Goal: Transaction & Acquisition: Purchase product/service

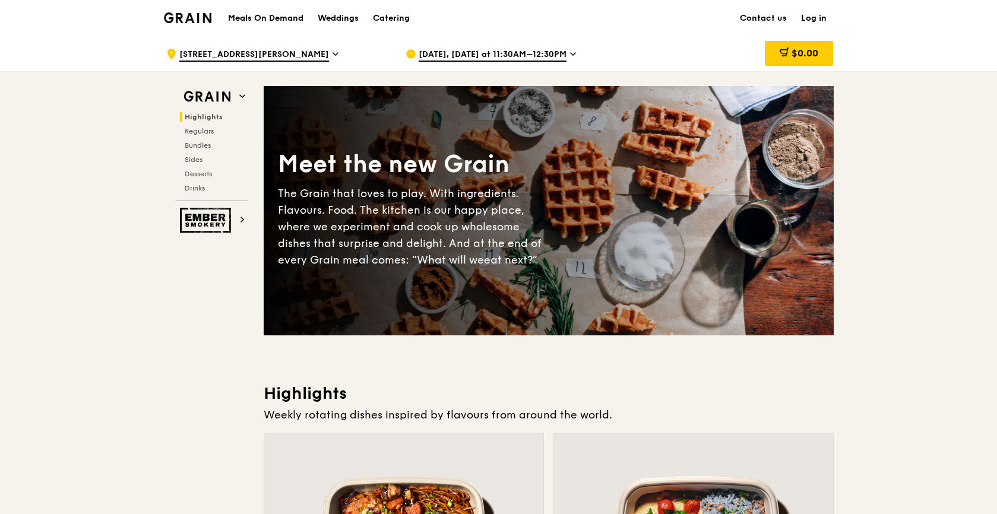
click at [655, 34] on div "Meals On Demand Weddings Catering Contact us Log in" at bounding box center [499, 18] width 670 height 36
click at [813, 20] on link "Log in" at bounding box center [814, 19] width 40 height 36
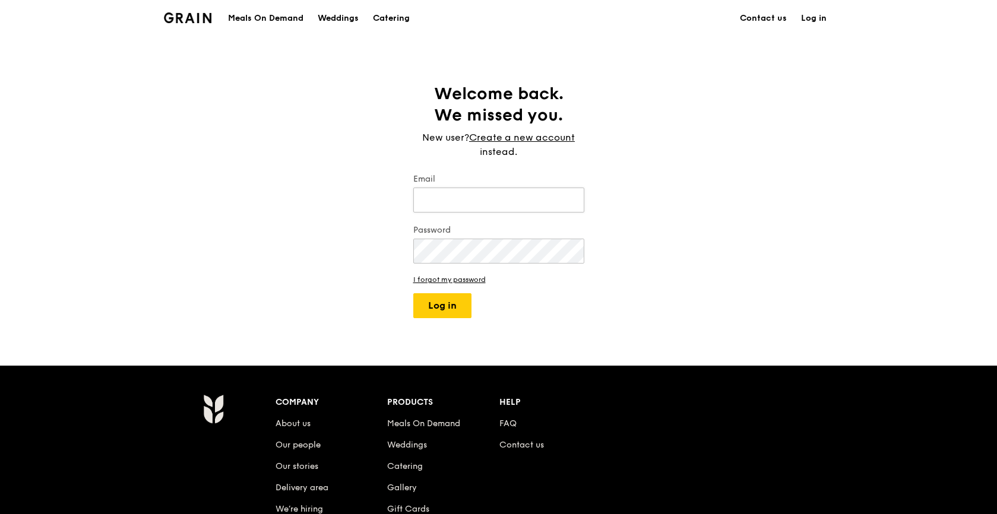
click at [480, 197] on input "Email" at bounding box center [498, 200] width 171 height 25
type input "[EMAIL_ADDRESS][DOMAIN_NAME]"
click at [445, 307] on button "Log in" at bounding box center [442, 305] width 58 height 25
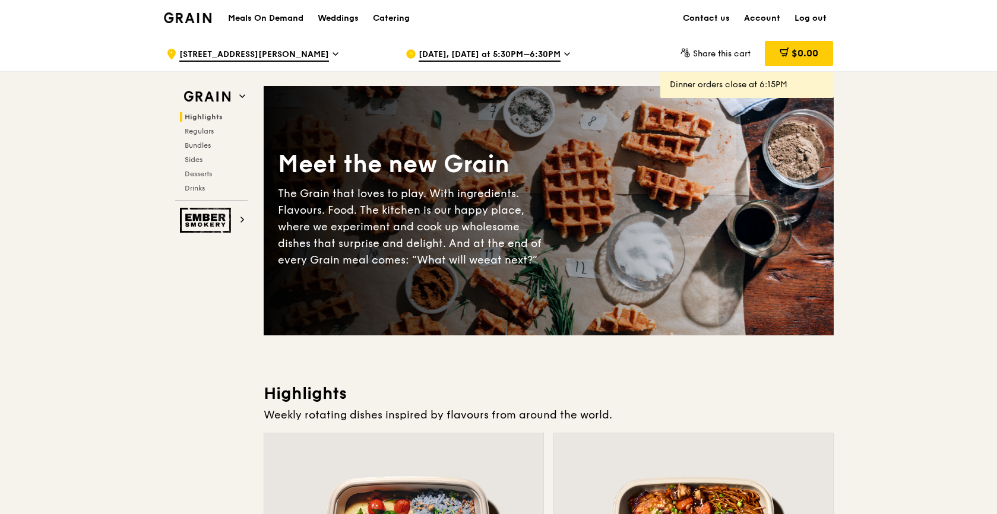
click at [551, 50] on span "[DATE], [DATE] at 5:30PM–6:30PM" at bounding box center [490, 55] width 142 height 13
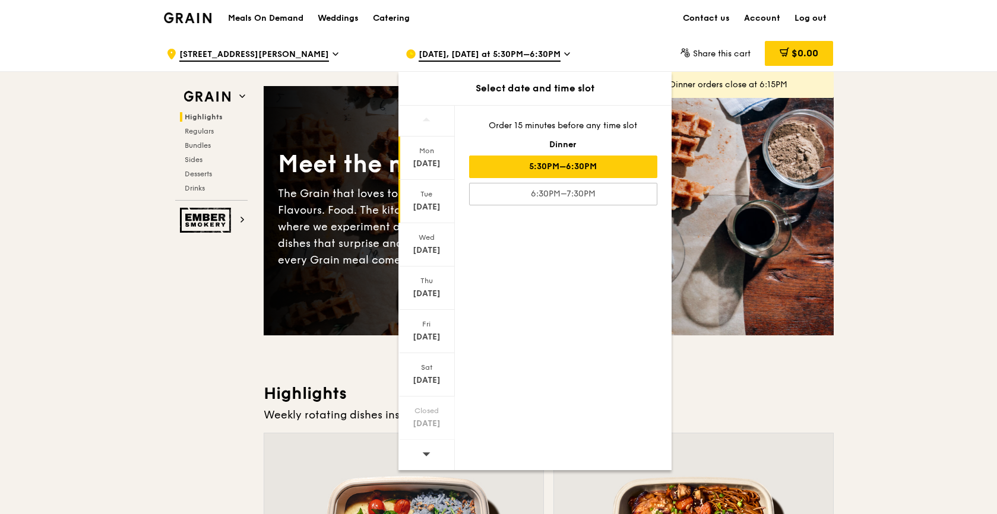
click at [437, 204] on div "[DATE]" at bounding box center [426, 207] width 53 height 12
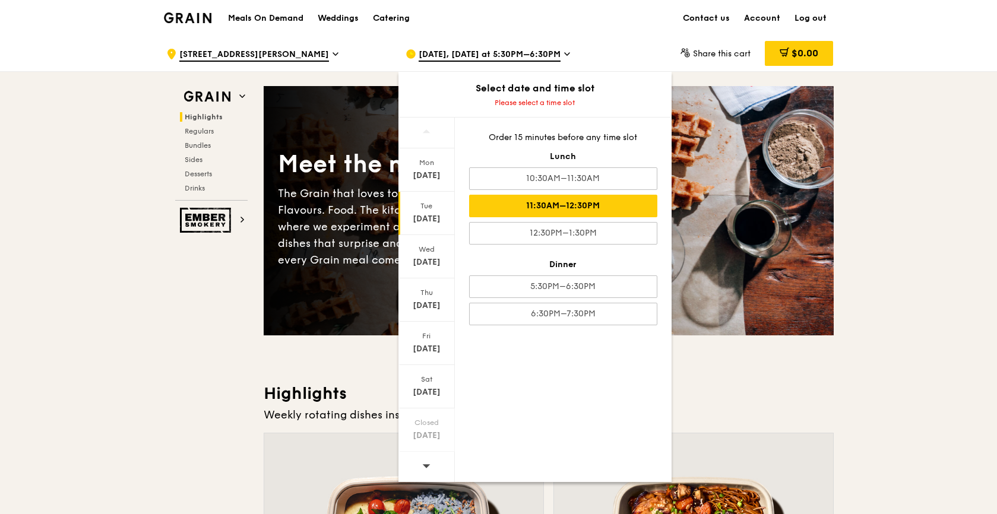
click at [550, 210] on div "11:30AM–12:30PM" at bounding box center [563, 206] width 188 height 23
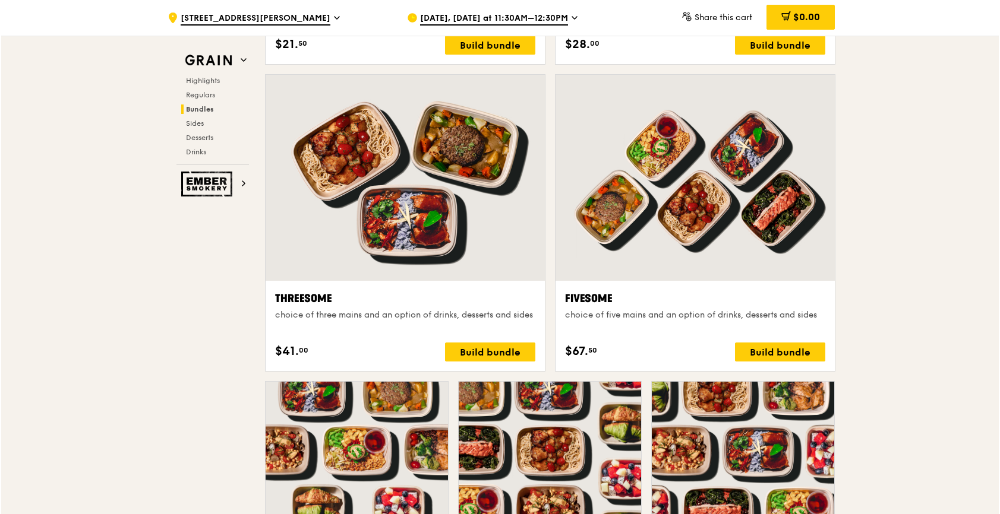
scroll to position [2020, 0]
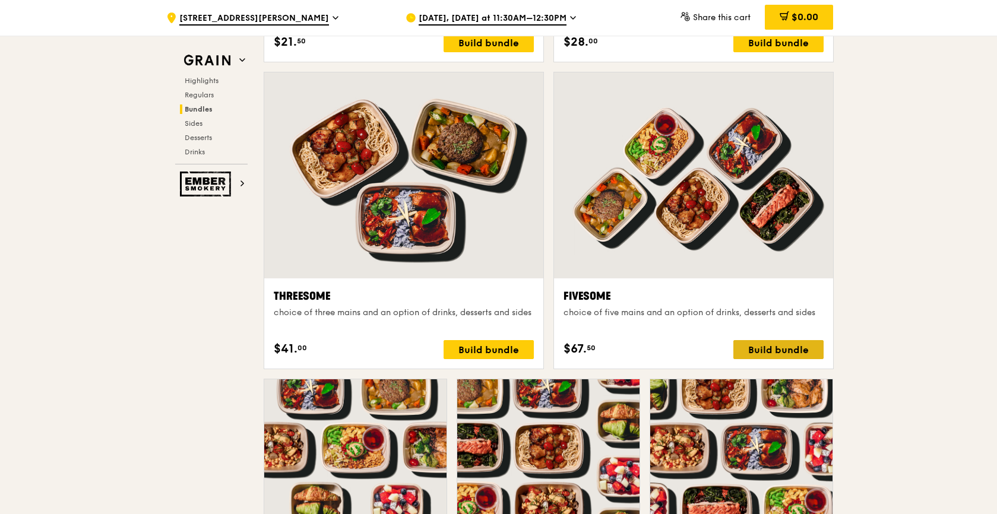
click at [806, 351] on div "Build bundle" at bounding box center [779, 349] width 90 height 19
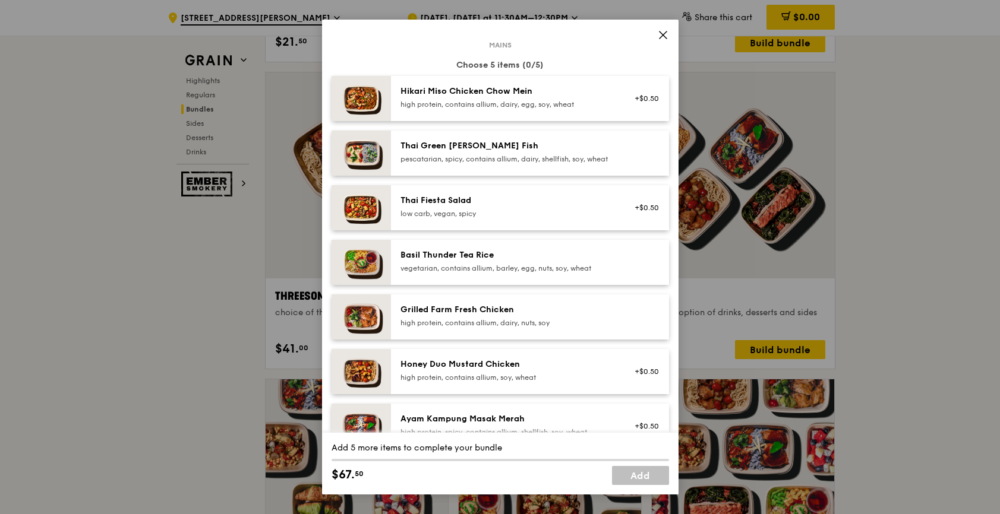
scroll to position [0, 0]
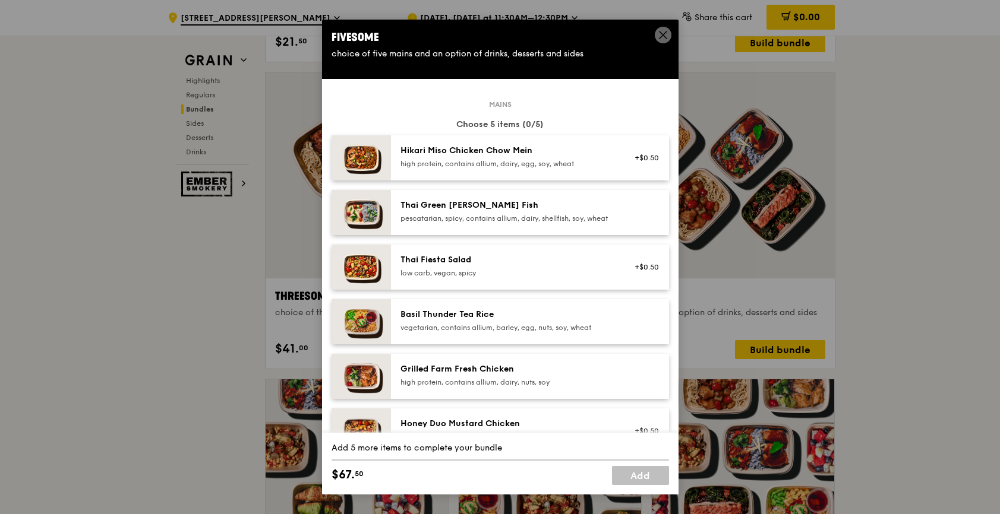
click at [548, 155] on div "Hikari Miso Chicken Chow Mein" at bounding box center [506, 151] width 213 height 12
click at [523, 162] on div "high protein, contains allium, dairy, egg, soy, wheat" at bounding box center [506, 164] width 213 height 10
click at [516, 220] on div "pescatarian, spicy, contains allium, dairy, shellfish, soy, wheat" at bounding box center [506, 219] width 213 height 10
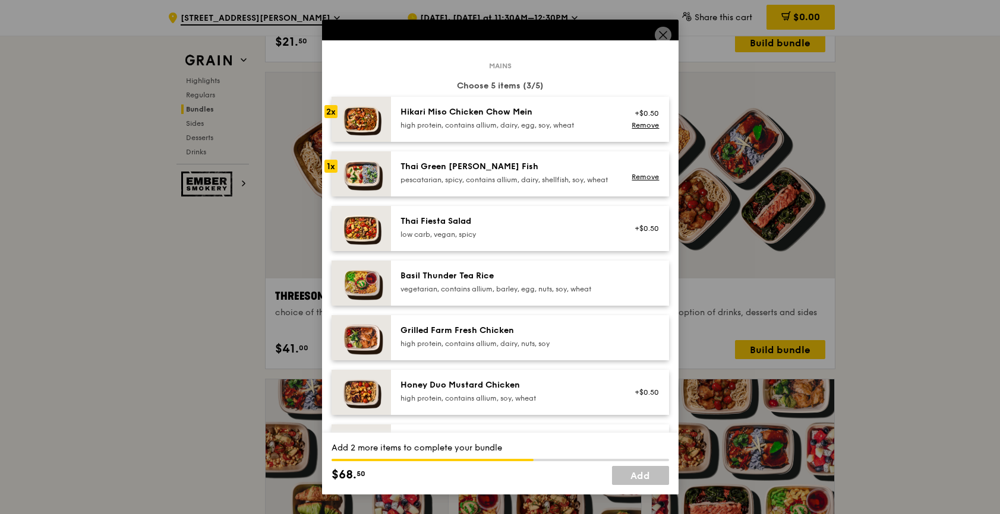
scroll to position [59, 0]
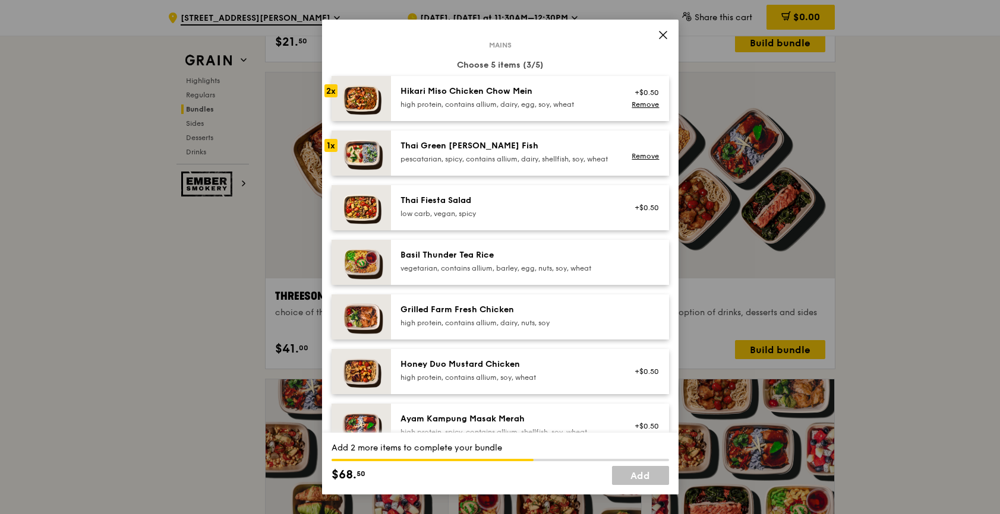
click at [514, 371] on div "Honey Duo Mustard Chicken" at bounding box center [506, 365] width 213 height 12
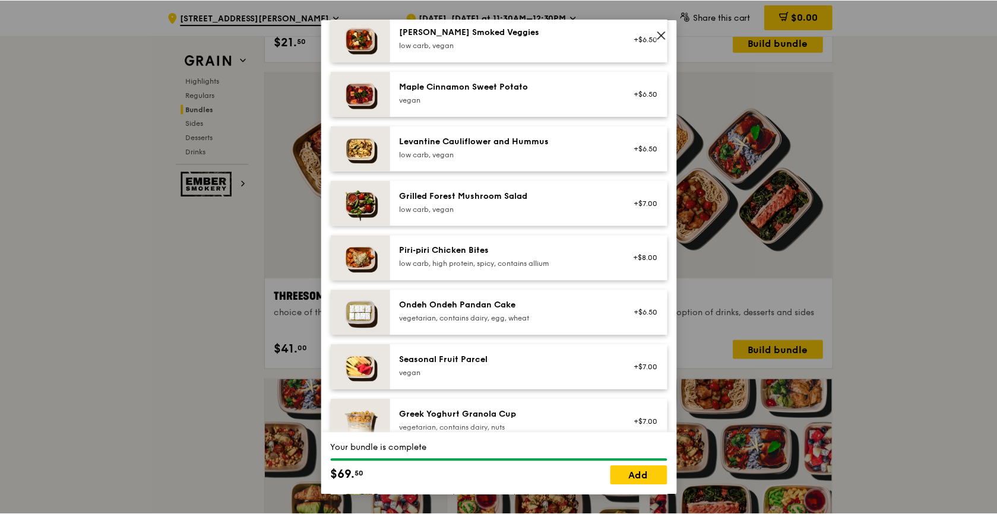
scroll to position [832, 0]
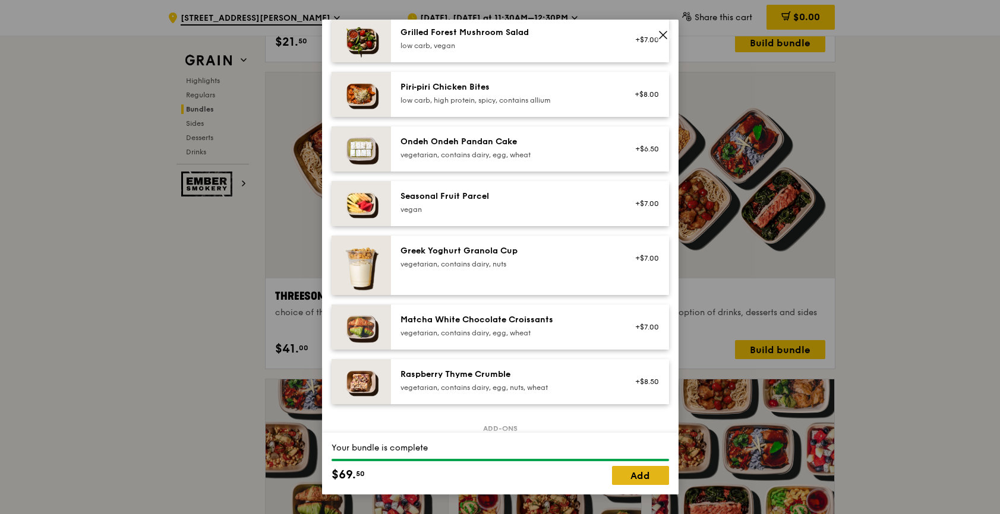
click at [648, 473] on link "Add" at bounding box center [640, 475] width 57 height 19
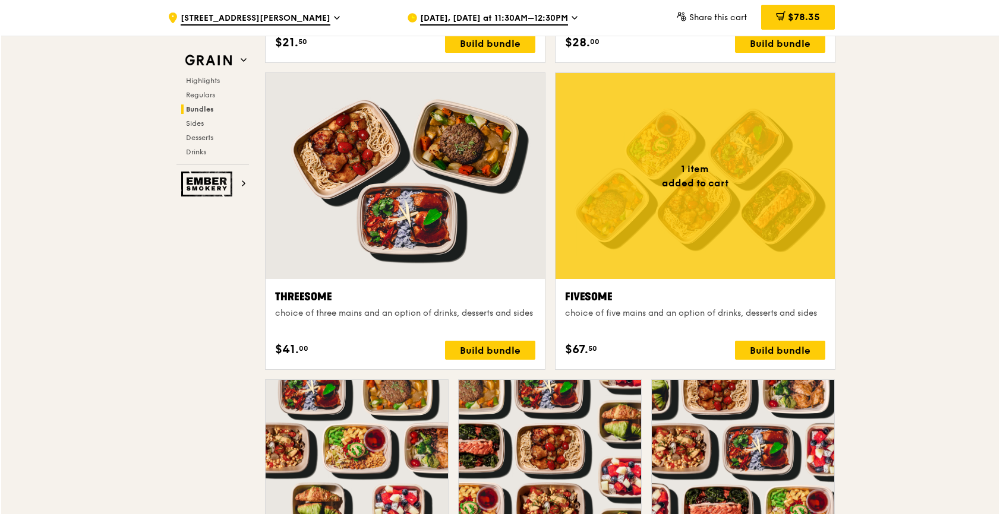
scroll to position [2020, 0]
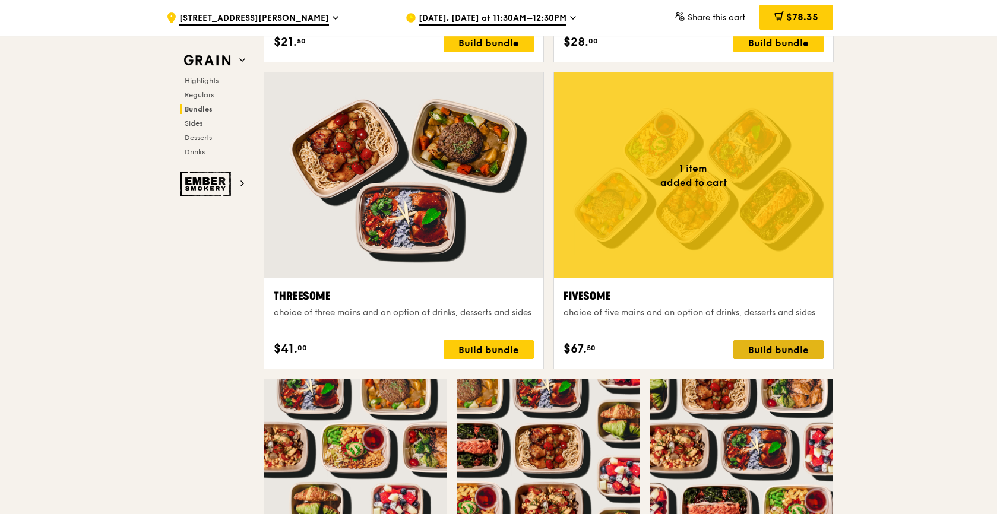
click at [777, 351] on div "Build bundle" at bounding box center [779, 349] width 90 height 19
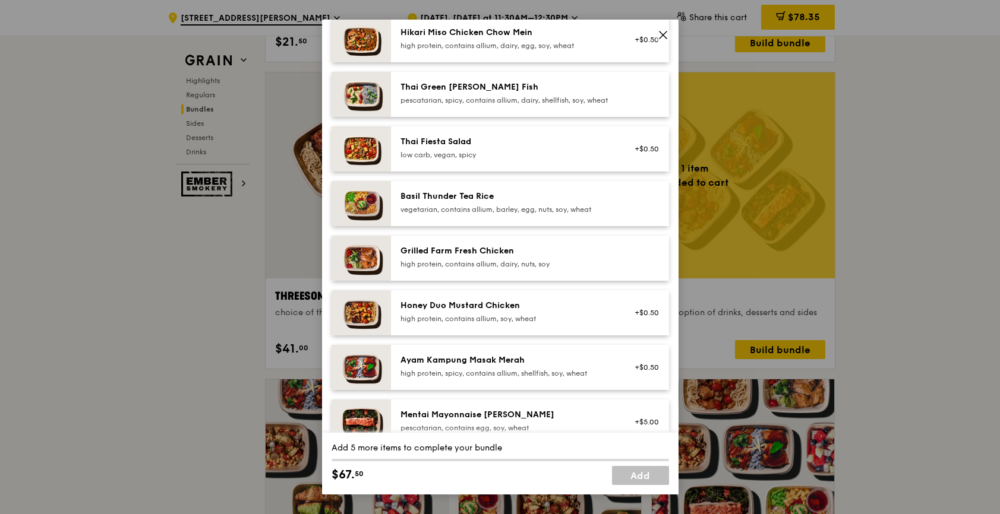
scroll to position [119, 0]
click at [482, 269] on div "high protein, contains allium, dairy, nuts, soy" at bounding box center [506, 264] width 213 height 10
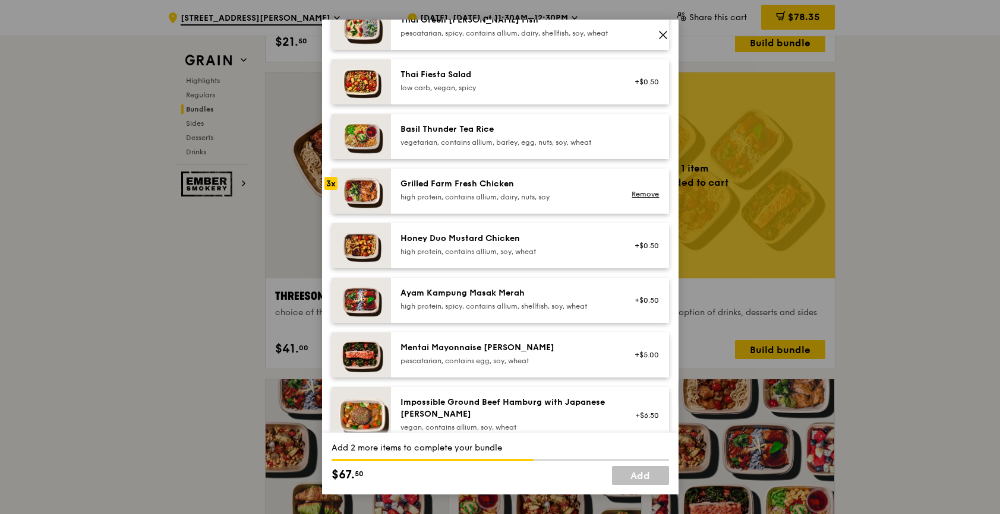
scroll to position [178, 0]
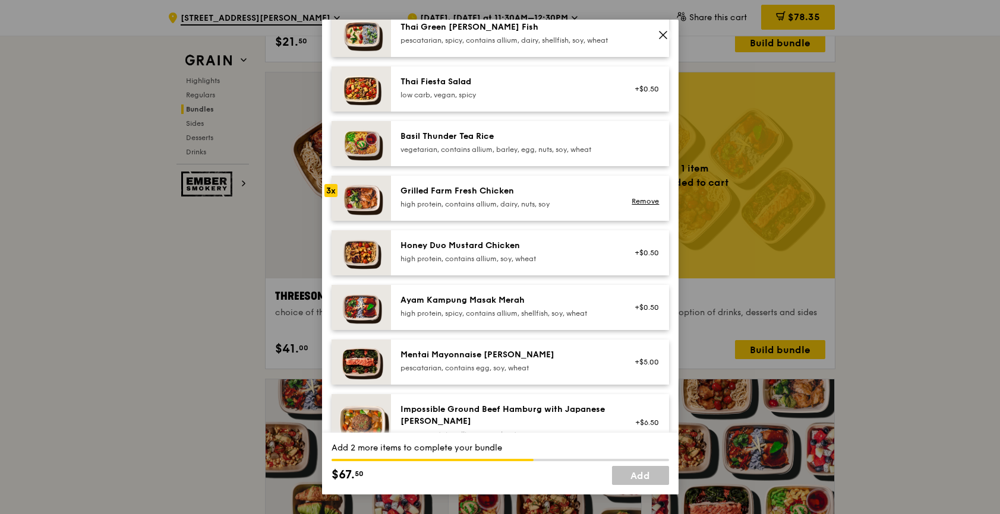
click at [497, 361] on div "Mentai Mayonnaise [PERSON_NAME]" at bounding box center [506, 355] width 213 height 12
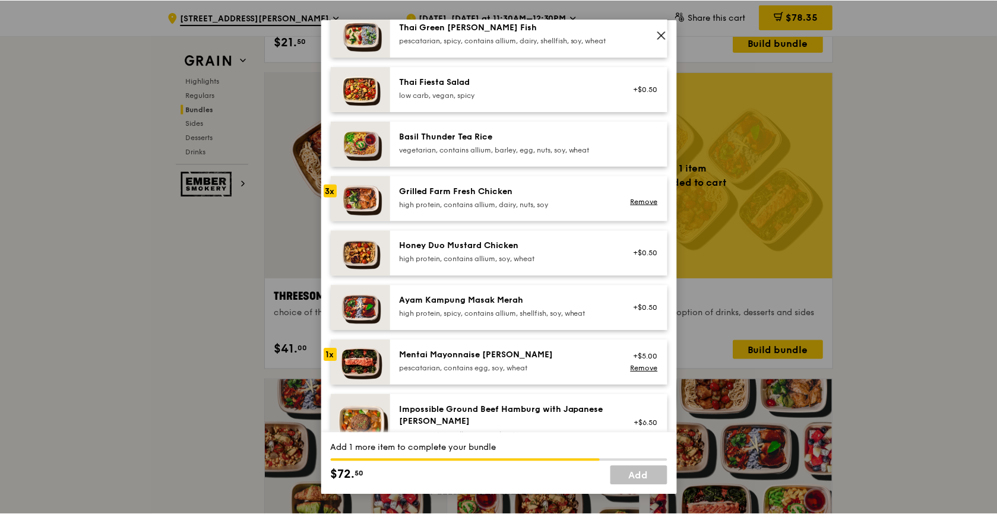
scroll to position [119, 0]
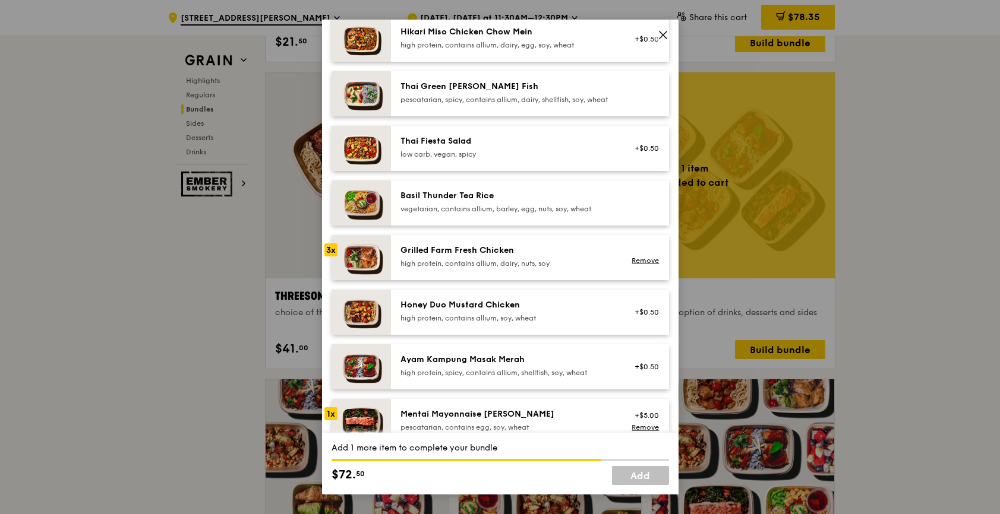
click at [437, 202] on div "Basil Thunder Tea Rice" at bounding box center [506, 196] width 213 height 12
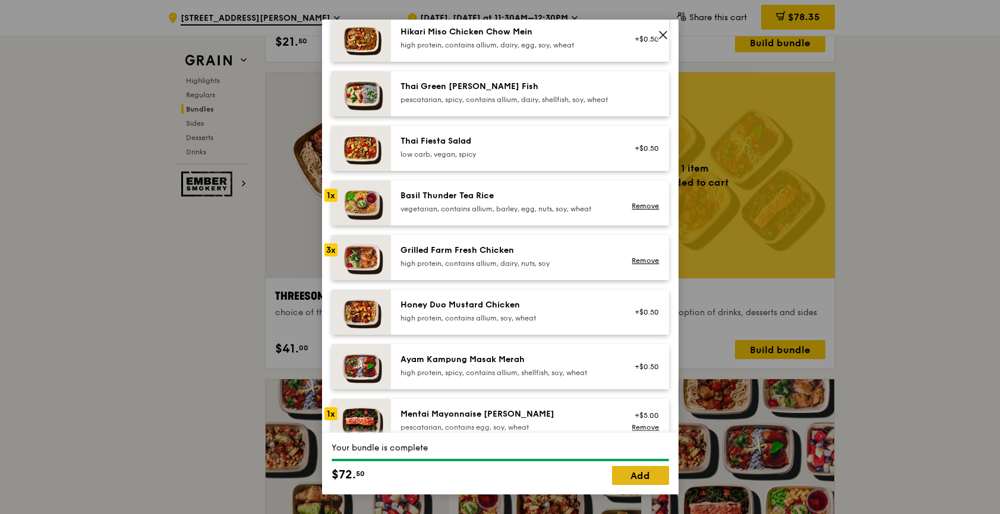
click at [639, 474] on link "Add" at bounding box center [640, 475] width 57 height 19
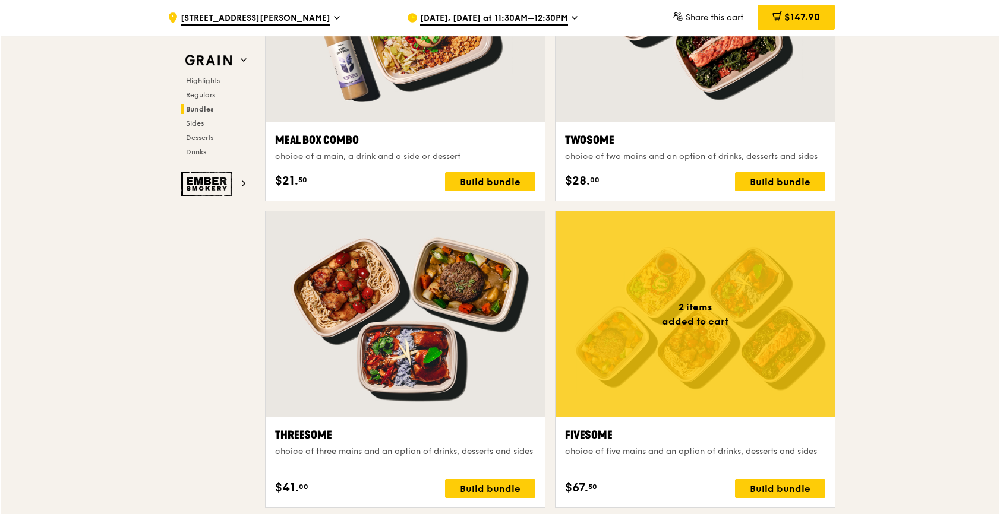
scroll to position [1901, 0]
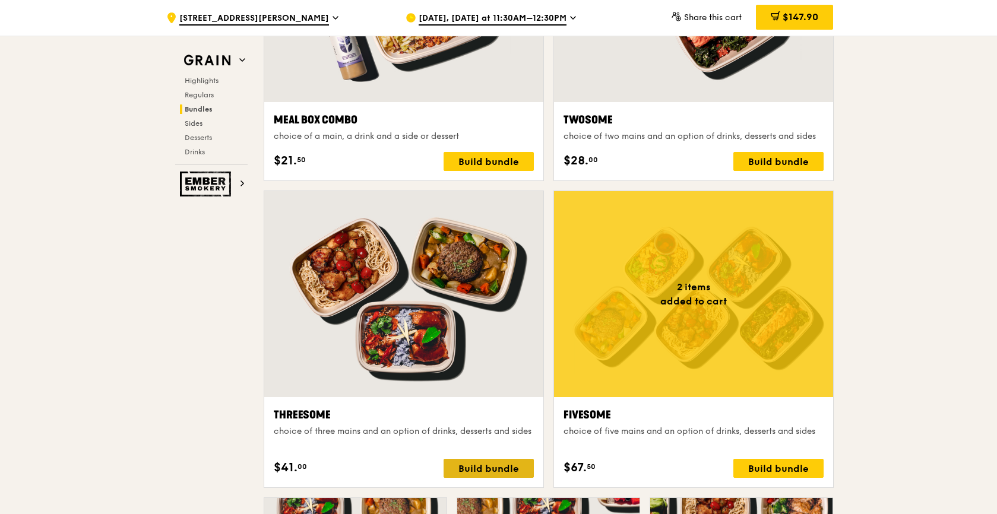
click at [510, 468] on div "Build bundle" at bounding box center [489, 468] width 90 height 19
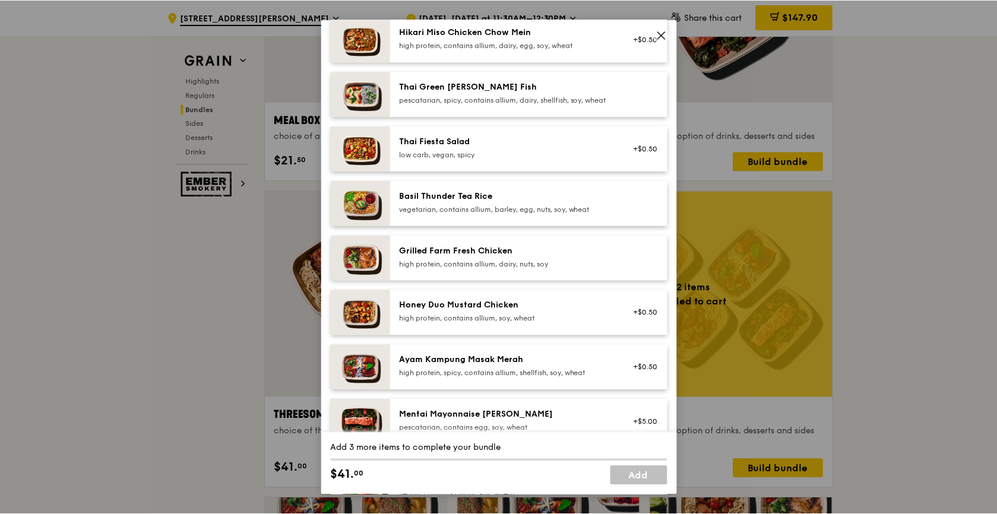
scroll to position [119, 0]
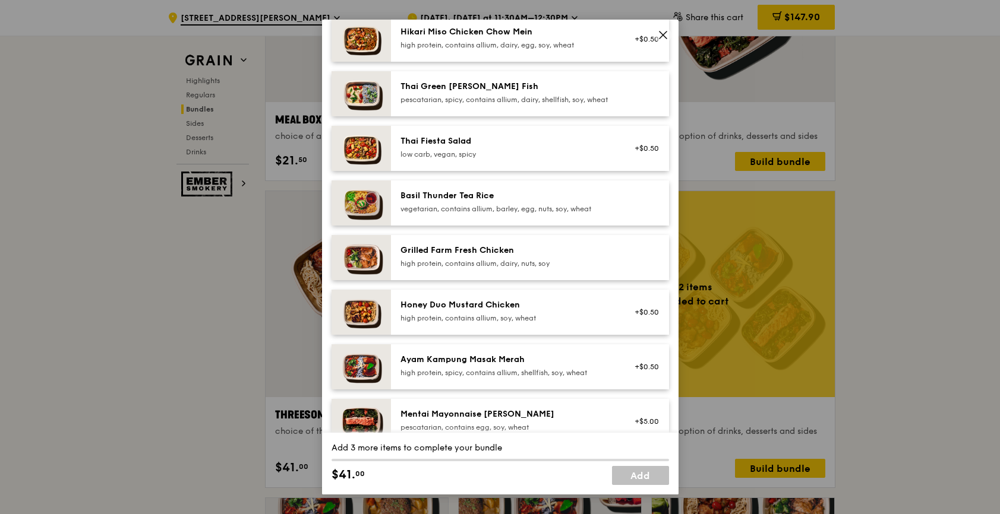
click at [516, 214] on div "vegetarian, contains allium, barley, egg, nuts, soy, wheat" at bounding box center [506, 209] width 213 height 10
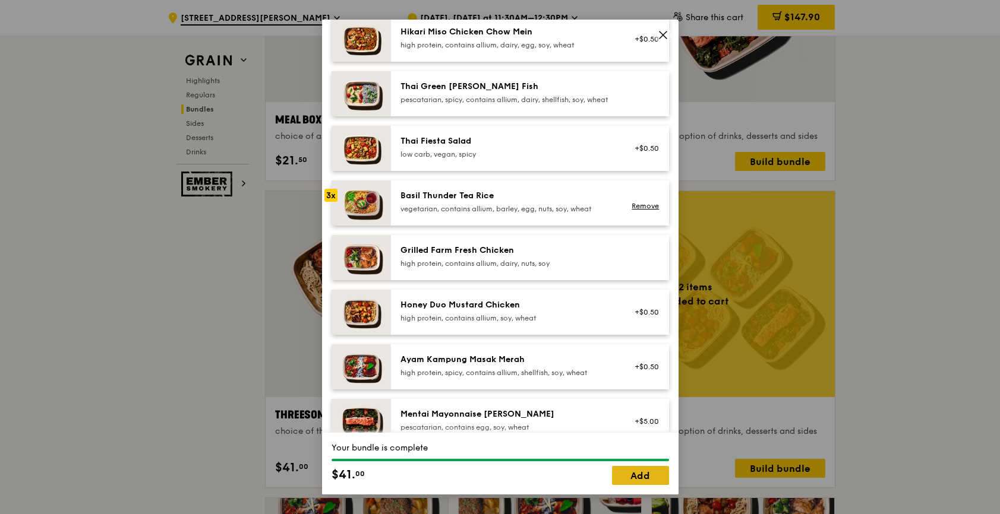
click at [636, 477] on link "Add" at bounding box center [640, 475] width 57 height 19
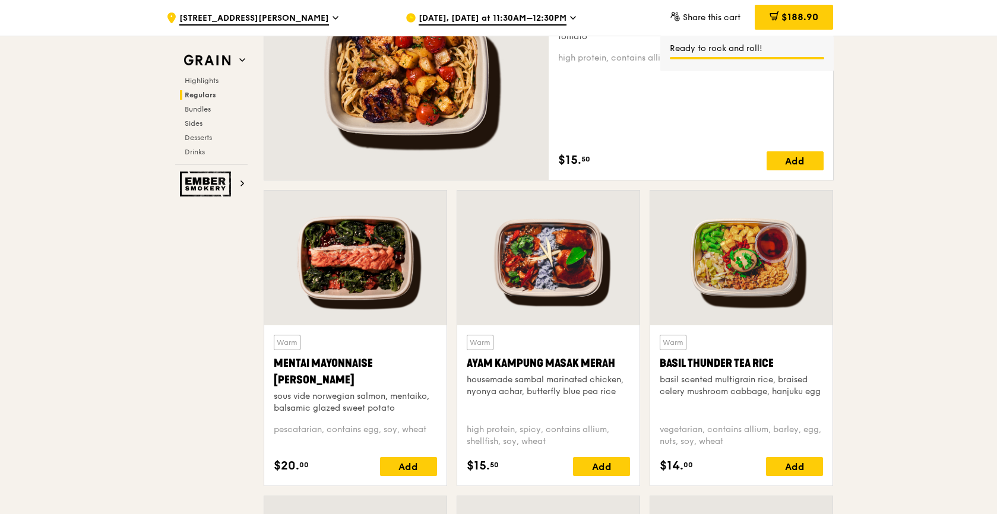
scroll to position [891, 0]
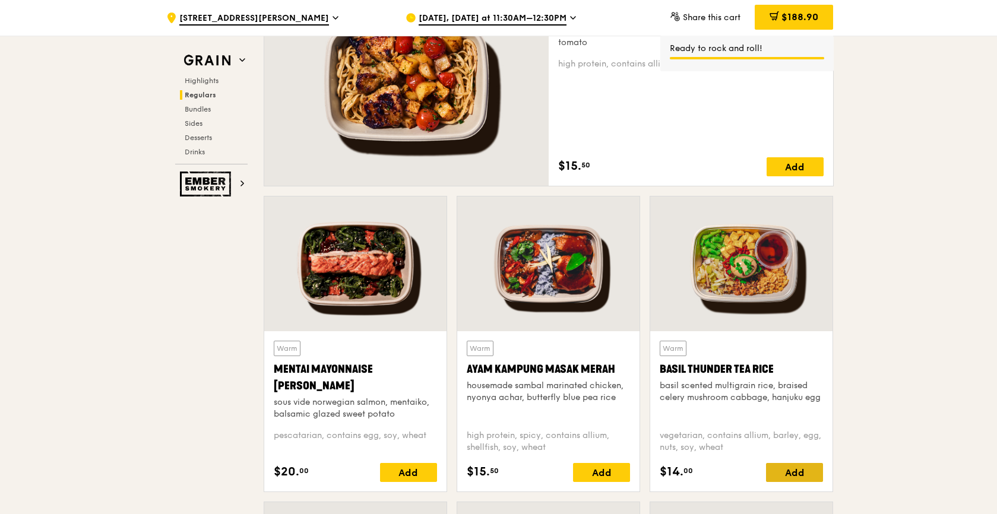
click at [799, 473] on div "Add" at bounding box center [794, 472] width 57 height 19
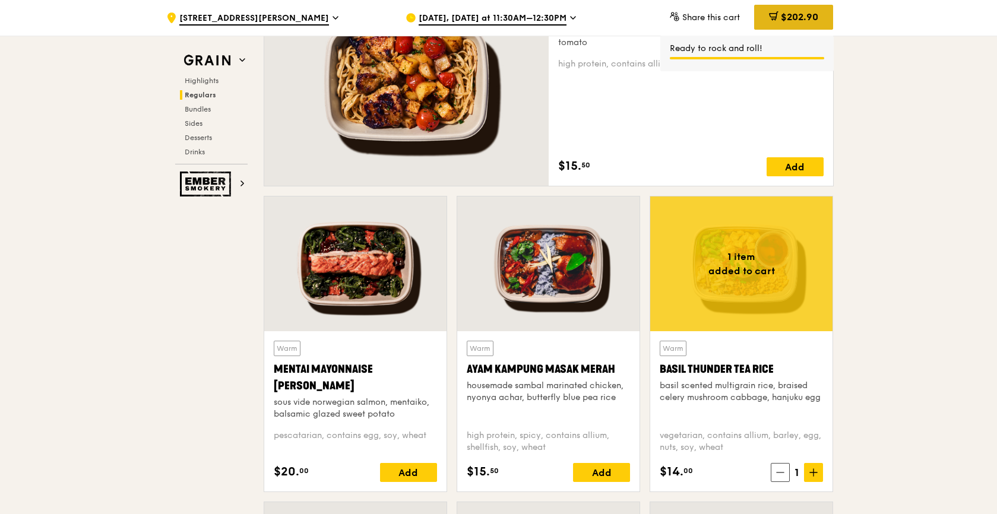
click at [805, 19] on span "$202.90" at bounding box center [799, 16] width 37 height 11
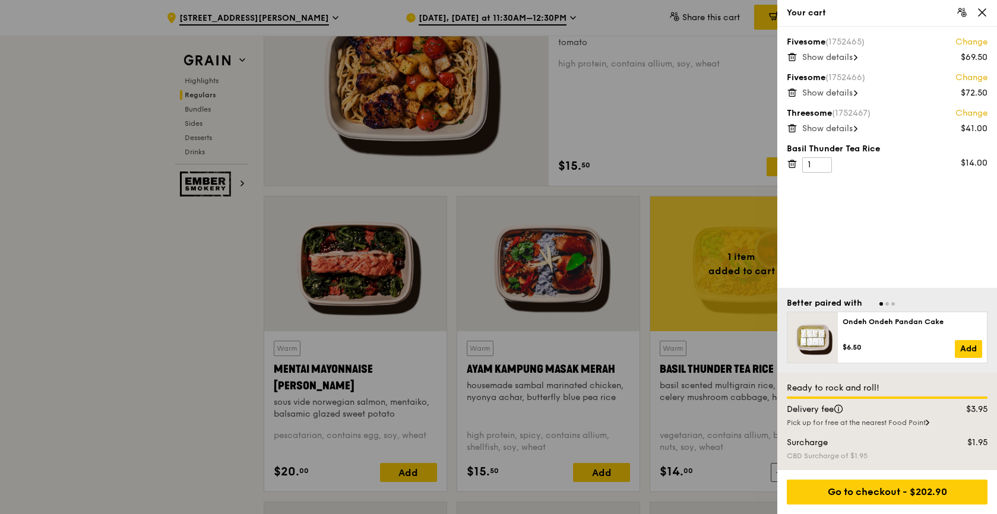
click at [853, 57] on span "Show details" at bounding box center [828, 57] width 50 height 10
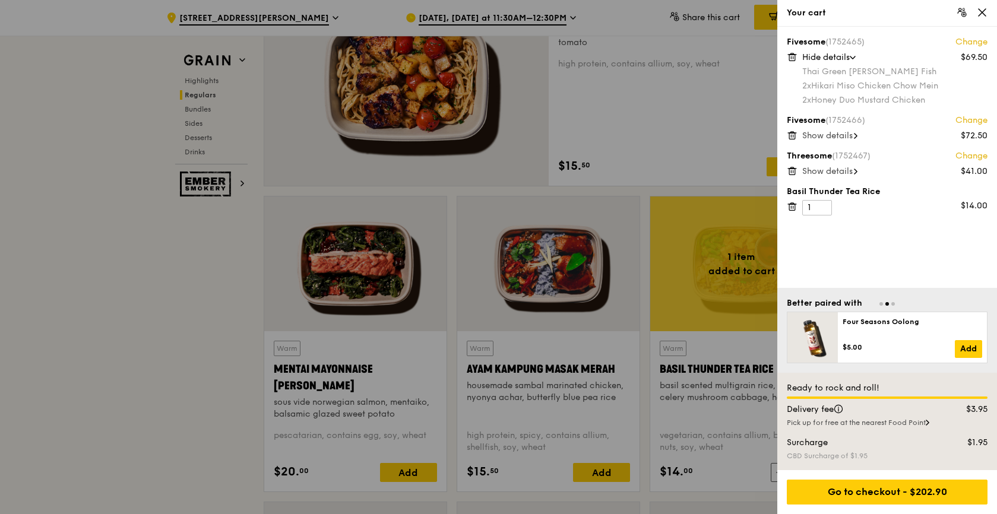
click at [850, 55] on span "Hide details" at bounding box center [827, 57] width 48 height 10
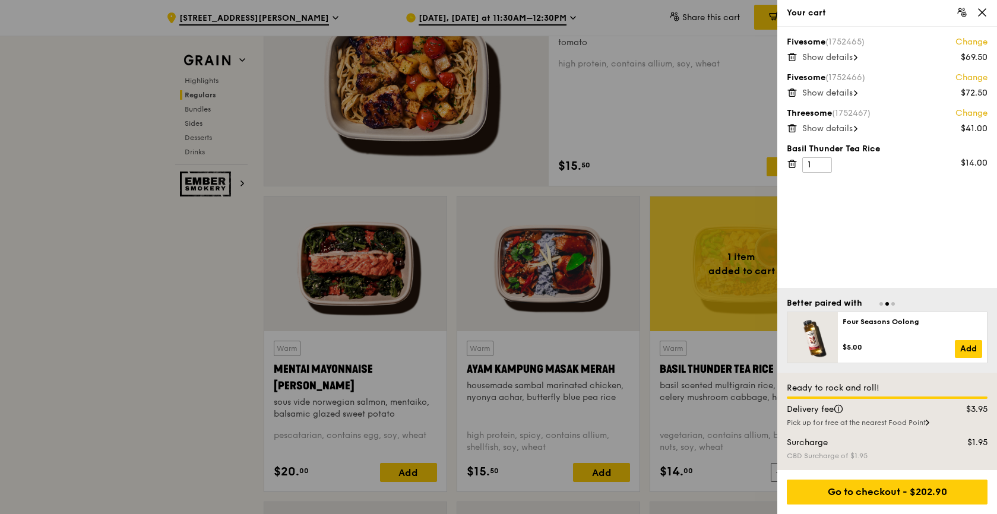
click at [850, 55] on span "Show details" at bounding box center [828, 57] width 50 height 10
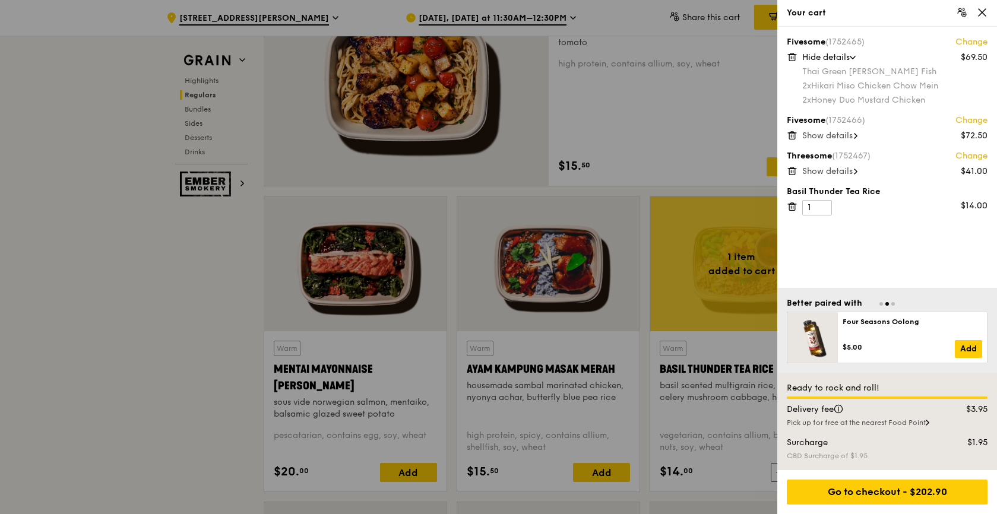
click at [850, 55] on span "Hide details" at bounding box center [827, 57] width 48 height 10
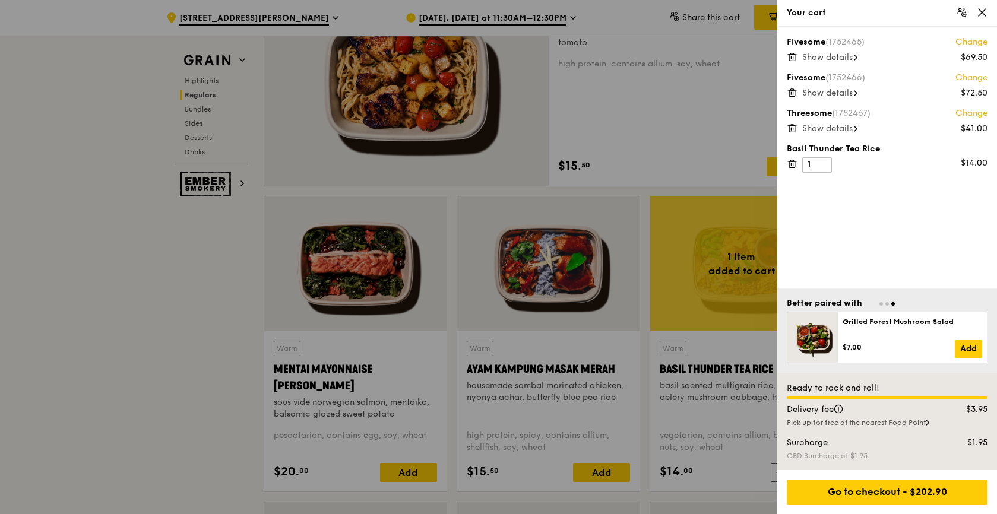
click at [846, 95] on span "Show details" at bounding box center [828, 93] width 50 height 10
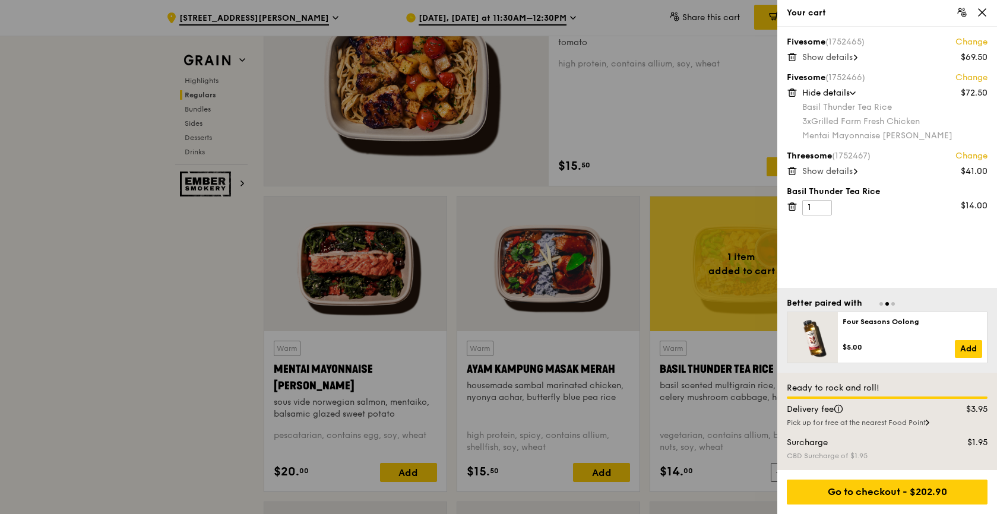
click at [836, 175] on span "Show details" at bounding box center [828, 171] width 50 height 10
click at [884, 260] on div "Fivesome (1752465) Change $69.50 Show details Fivesome (1752466) Change $72.50 …" at bounding box center [888, 157] width 220 height 261
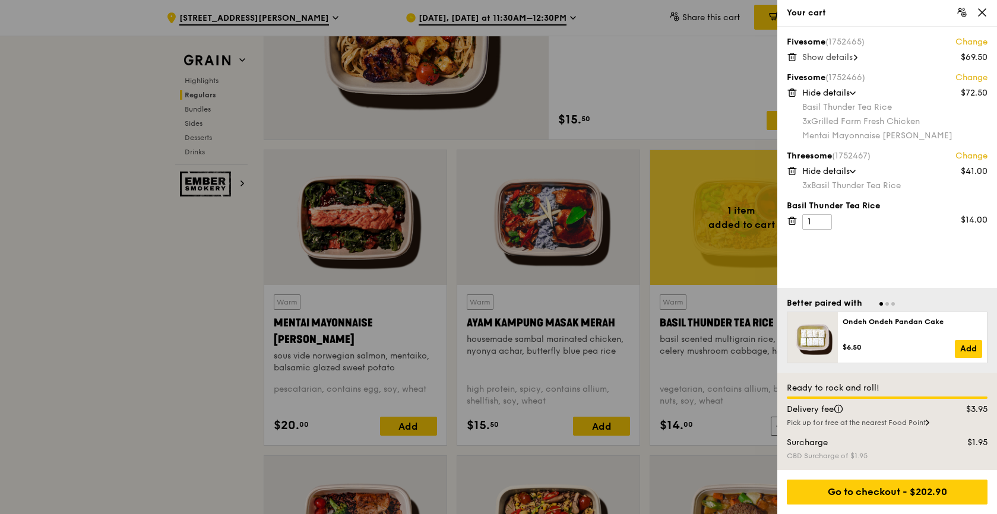
scroll to position [1010, 0]
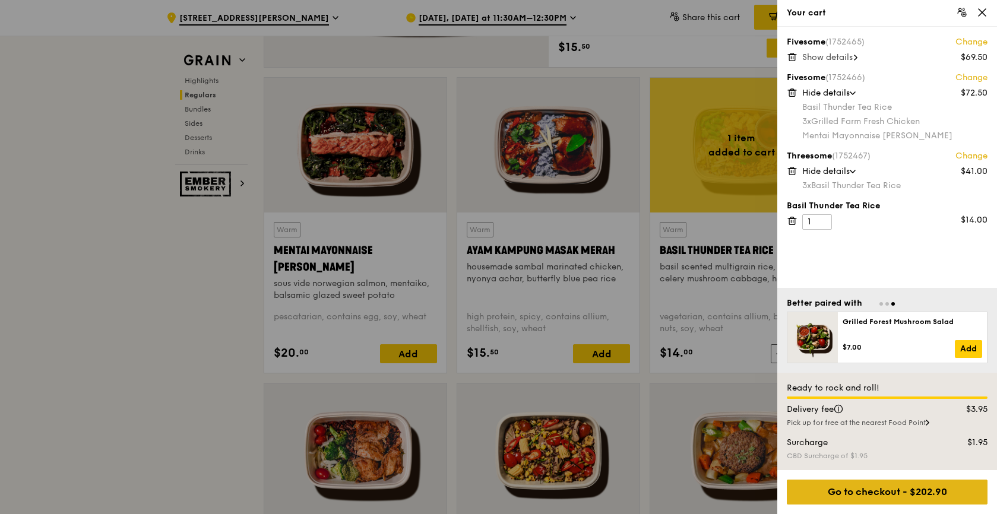
click at [915, 493] on div "Go to checkout - $202.90" at bounding box center [887, 492] width 201 height 25
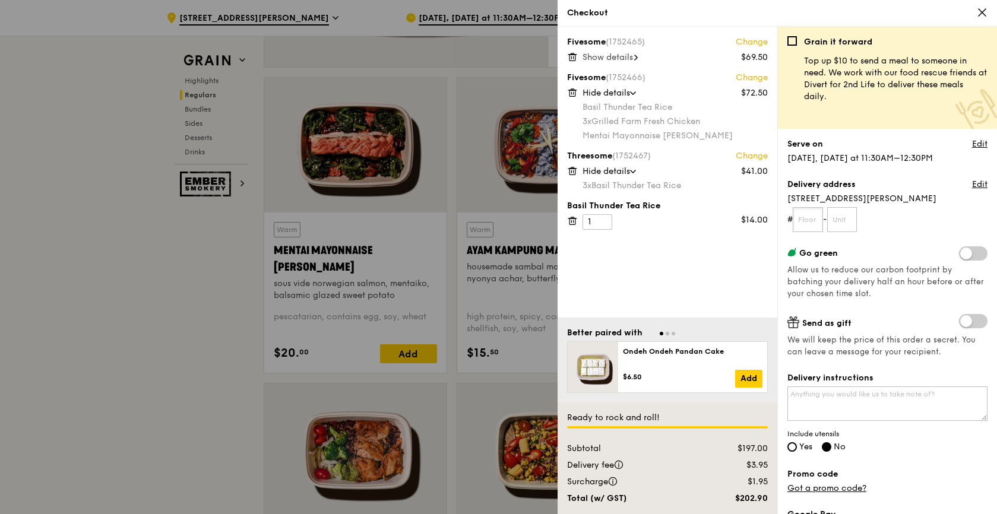
click at [812, 218] on input "text" at bounding box center [808, 219] width 30 height 25
type input "15"
click at [850, 218] on input "text" at bounding box center [843, 219] width 30 height 25
type input "02"
click at [896, 217] on form "# 15 - 02" at bounding box center [888, 219] width 200 height 25
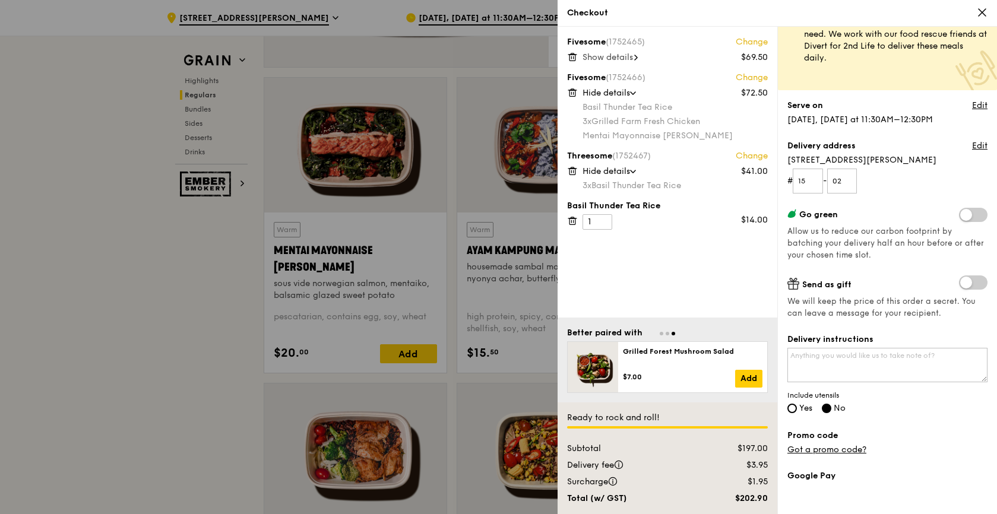
scroll to position [59, 0]
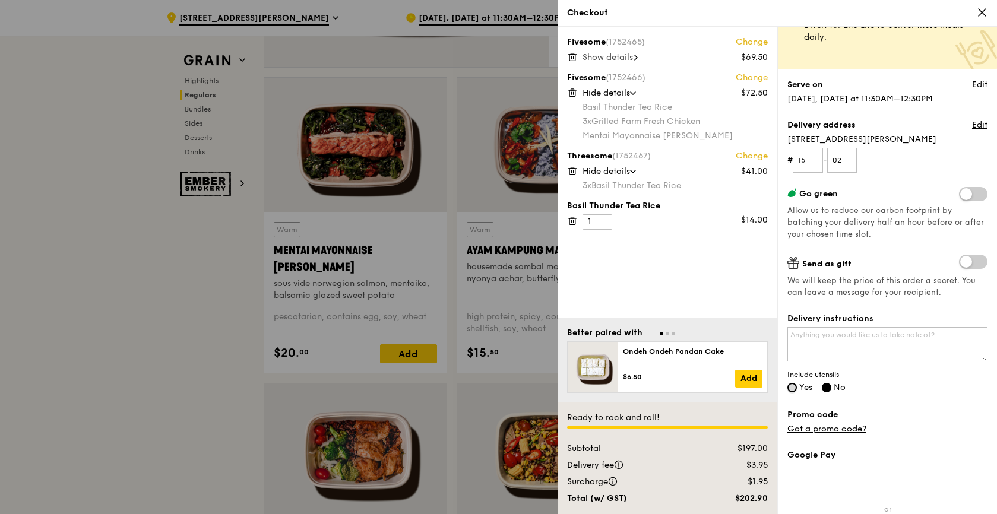
click at [790, 387] on input "Yes" at bounding box center [793, 388] width 10 height 10
radio input "true"
radio input "false"
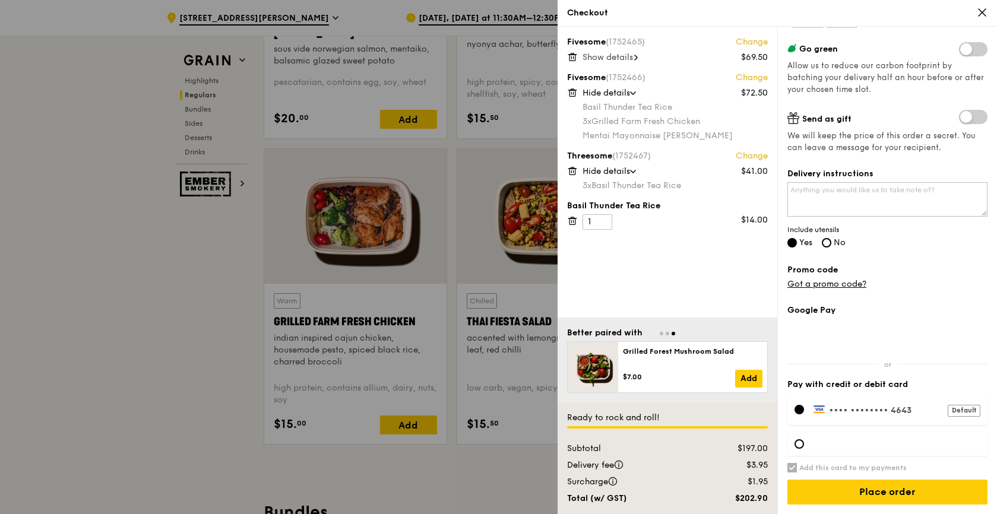
scroll to position [1248, 0]
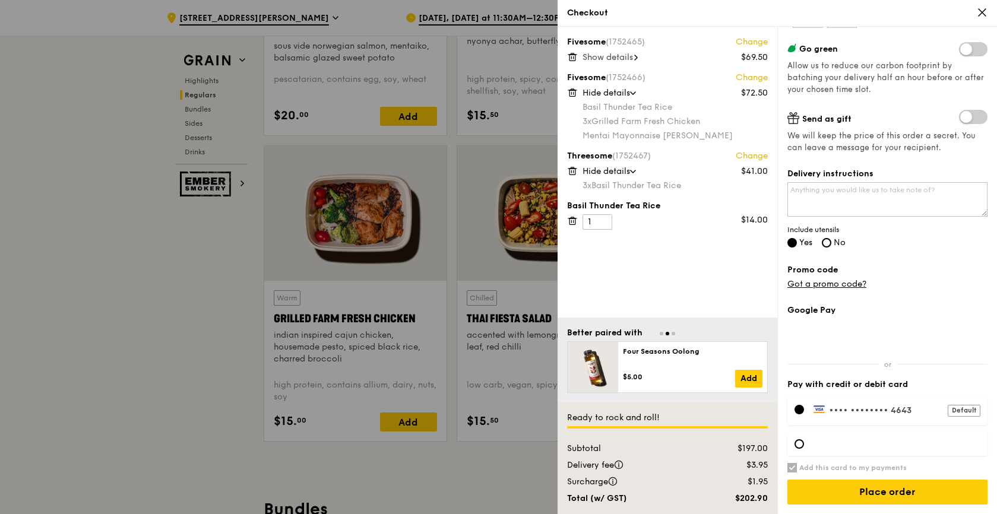
click at [633, 59] on span "Show details" at bounding box center [608, 57] width 50 height 10
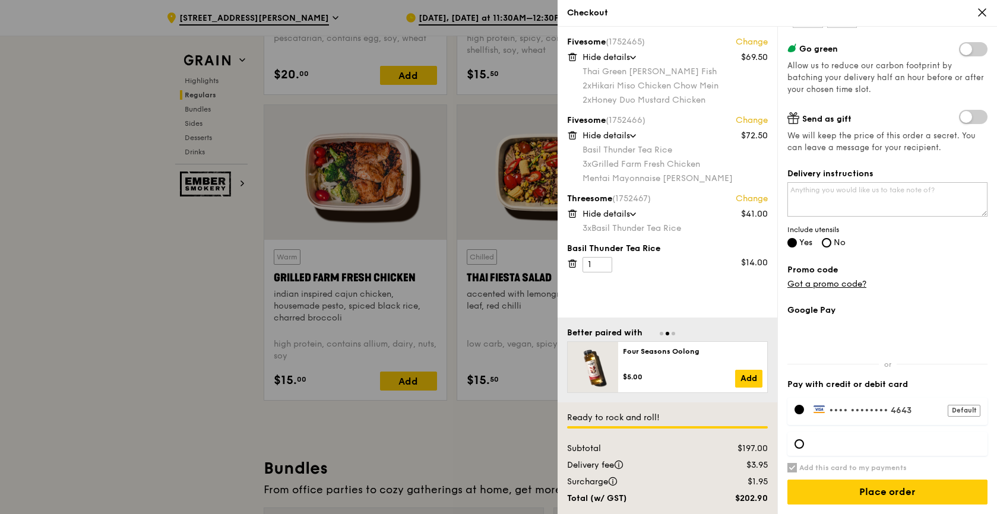
scroll to position [1307, 0]
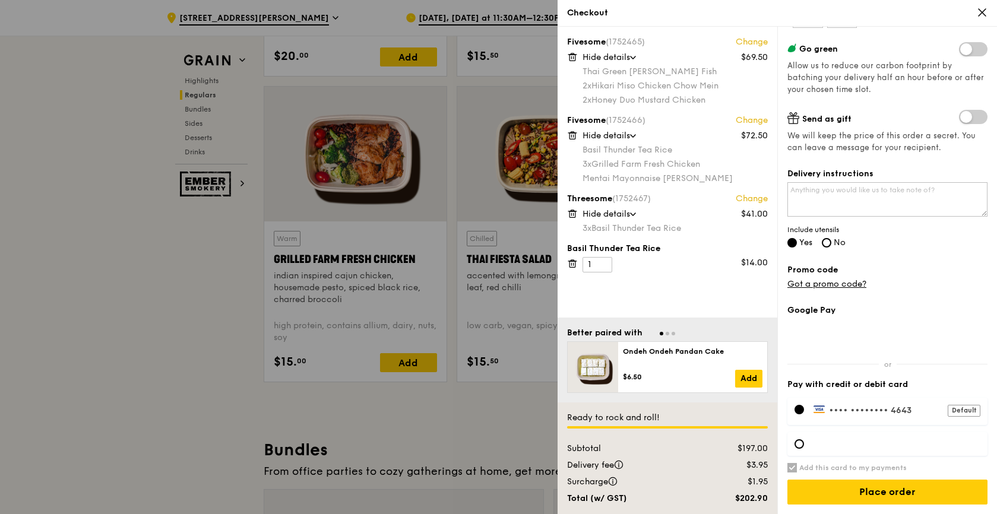
click at [801, 439] on div at bounding box center [888, 444] width 200 height 24
click at [850, 472] on h6 "Add this card to my payments" at bounding box center [854, 468] width 108 height 10
click at [797, 472] on input "Add this card to my payments" at bounding box center [793, 468] width 10 height 10
checkbox input "false"
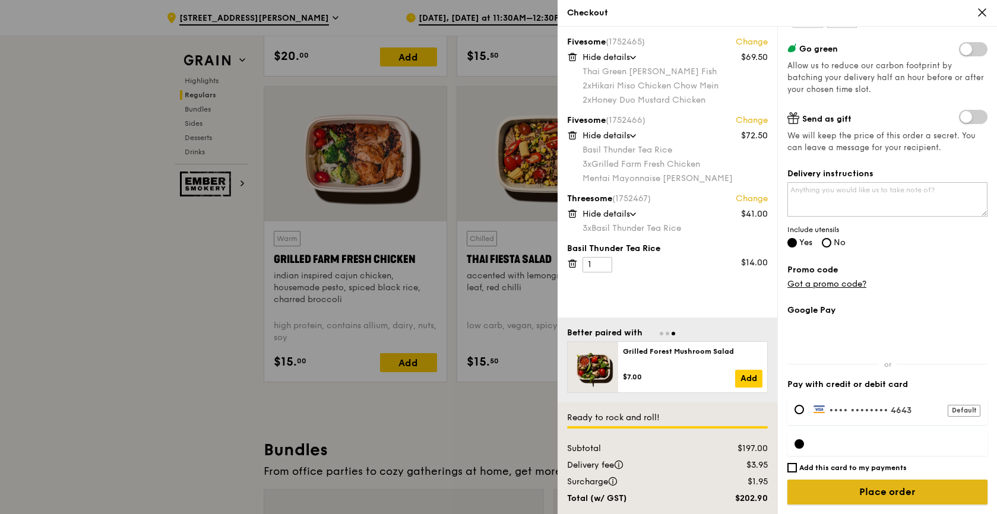
click at [903, 488] on input "Place order" at bounding box center [888, 492] width 200 height 25
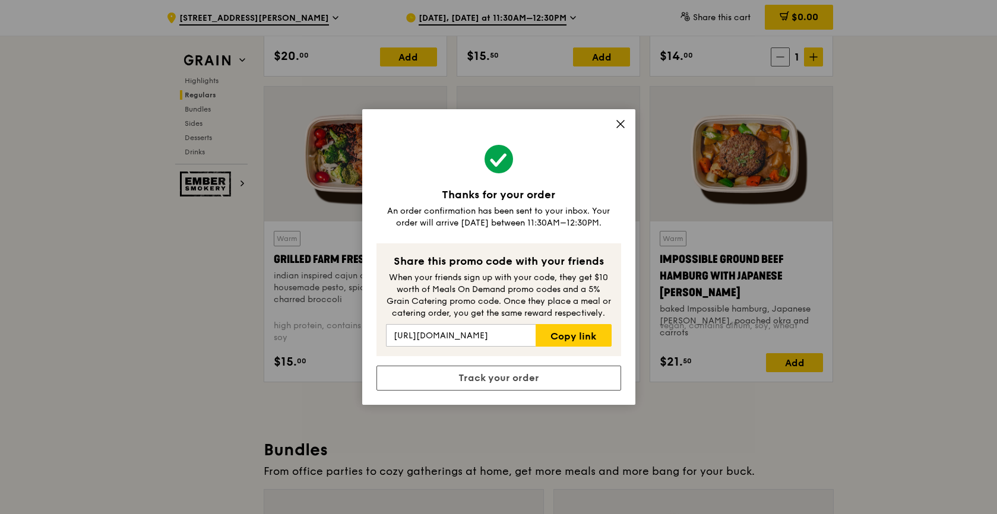
click at [621, 124] on icon at bounding box center [620, 124] width 7 height 7
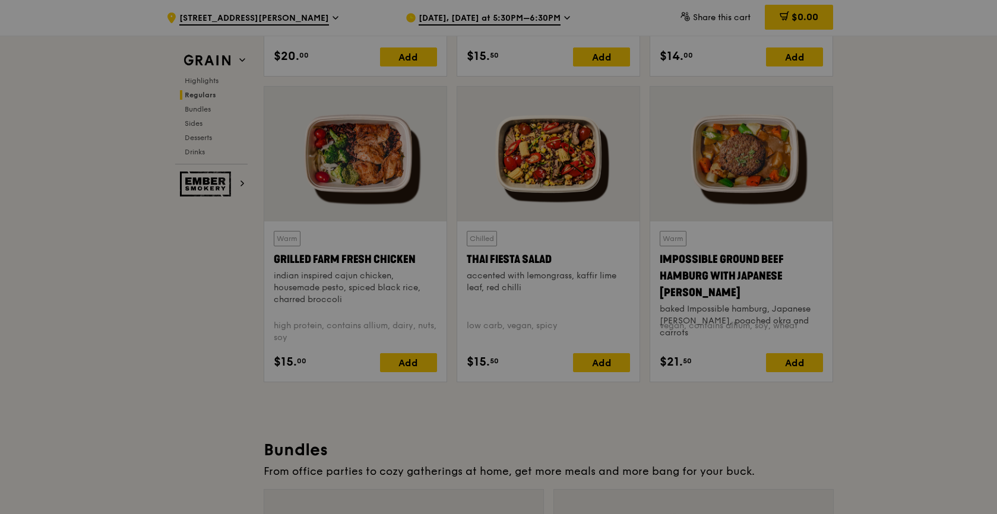
scroll to position [1290, 0]
